Goal: Task Accomplishment & Management: Use online tool/utility

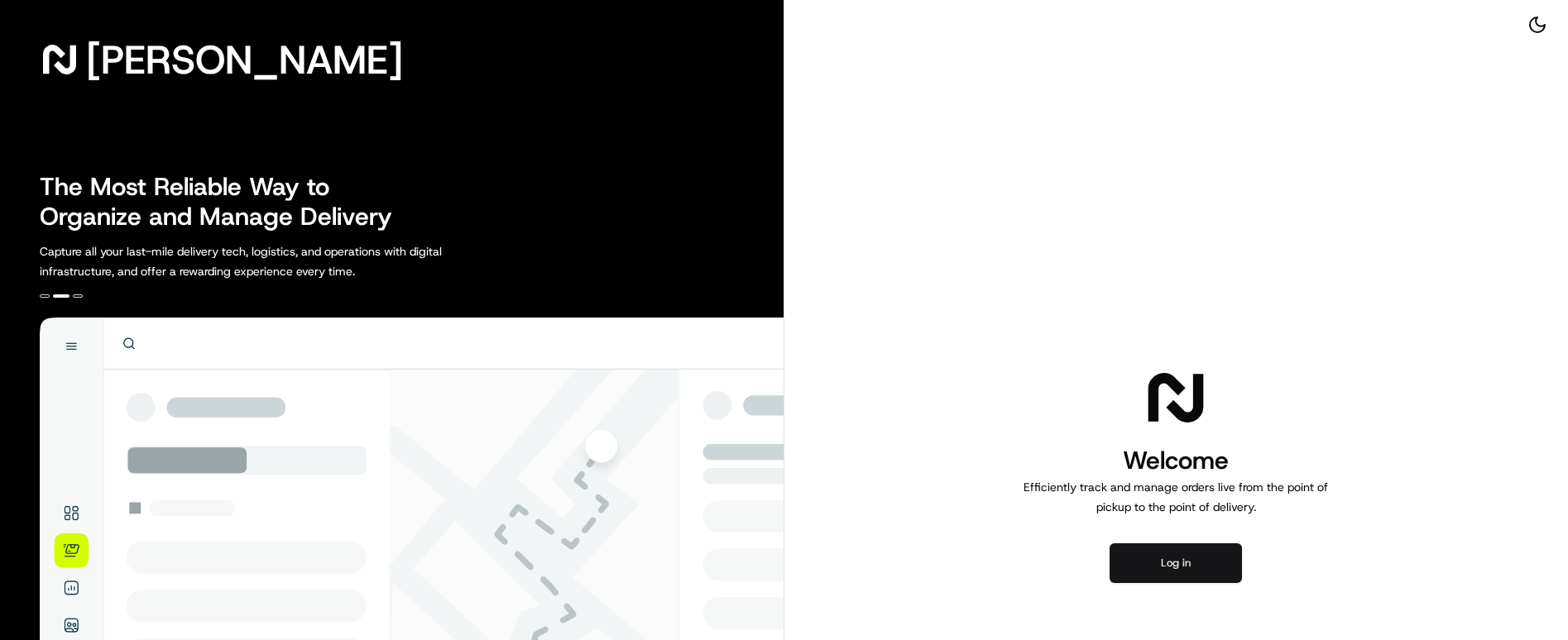
click at [1181, 544] on button "Log in" at bounding box center [1176, 563] width 132 height 39
